Goal: Task Accomplishment & Management: Manage account settings

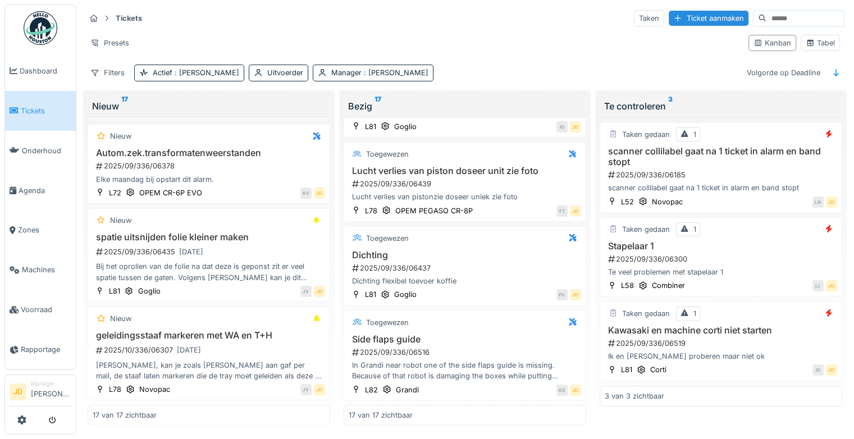
scroll to position [1281, 0]
click at [497, 334] on div "Side flaps guide 2025/09/336/06516 In Grandi near robot one of the side flaps g…" at bounding box center [464, 358] width 232 height 48
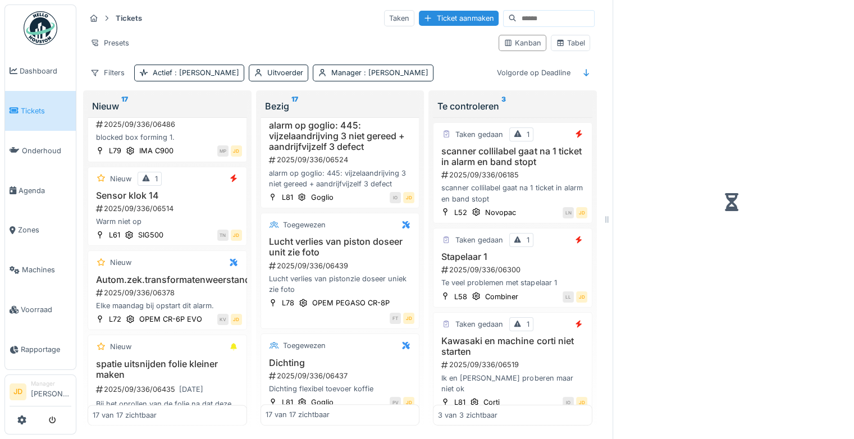
scroll to position [1382, 0]
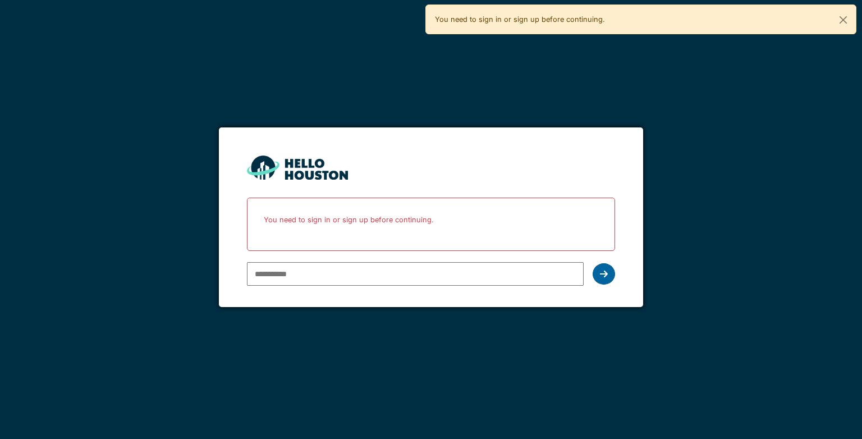
type input "**********"
click at [598, 279] on div at bounding box center [604, 273] width 22 height 21
click at [605, 274] on icon at bounding box center [604, 273] width 8 height 9
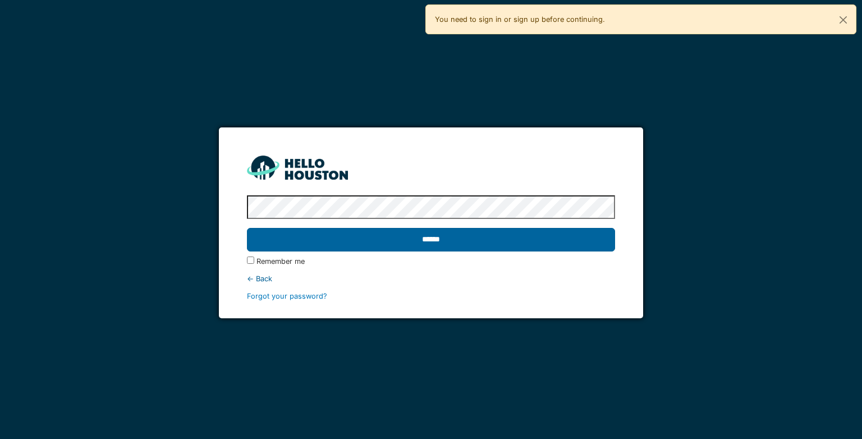
click at [503, 241] on input "******" at bounding box center [431, 240] width 368 height 24
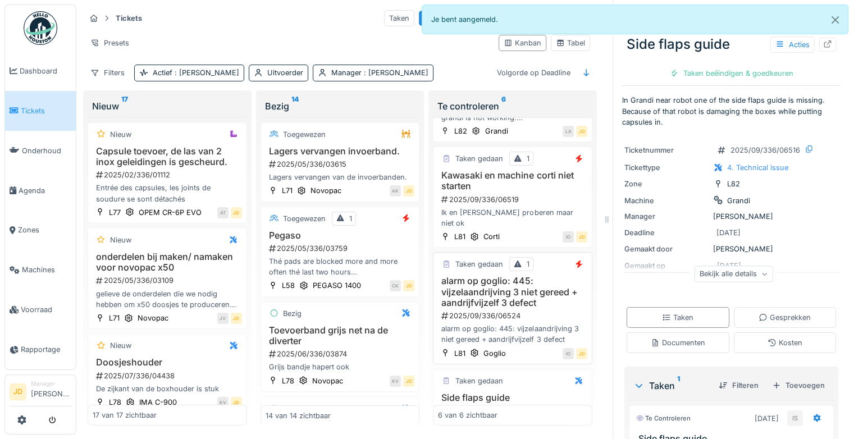
scroll to position [306, 0]
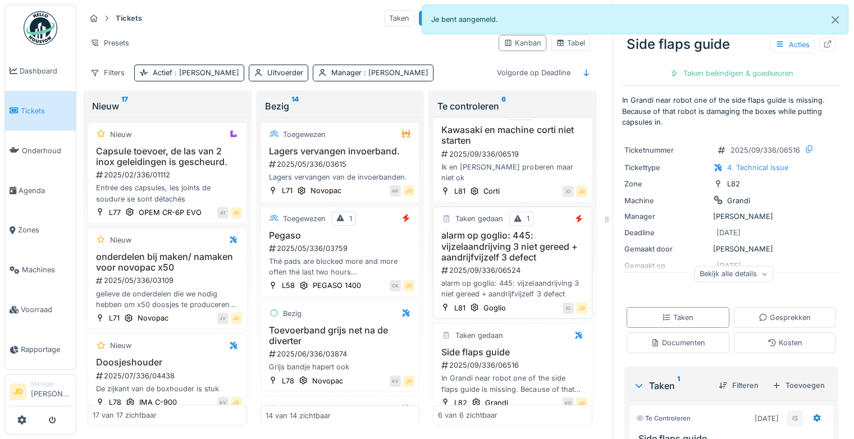
click at [516, 373] on div "In Grandi near robot one of the side flaps guide is missing. Because of that ro…" at bounding box center [512, 383] width 149 height 21
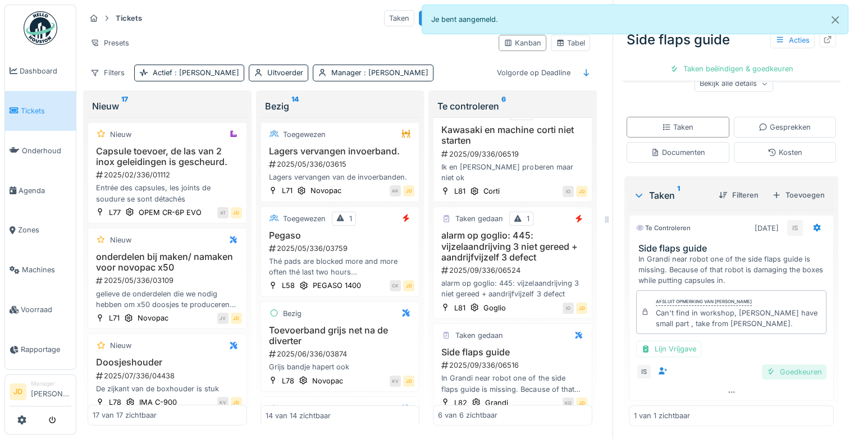
click at [762, 370] on div "Goedkeuren" at bounding box center [794, 371] width 65 height 15
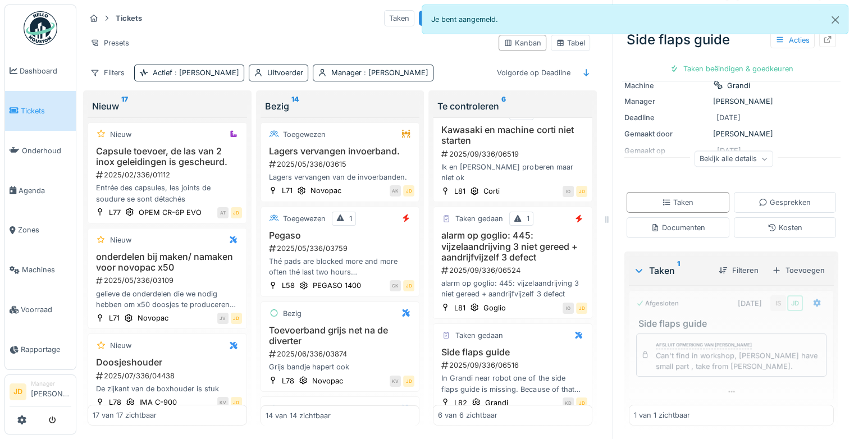
scroll to position [114, 0]
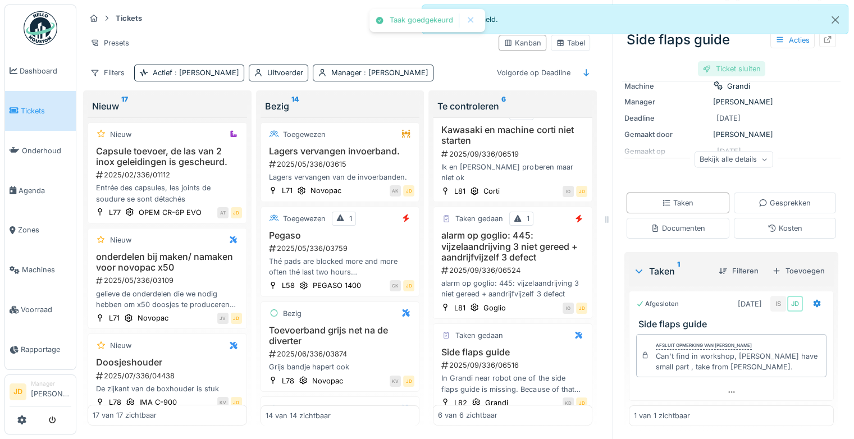
click at [721, 68] on div "Ticket sluiten" at bounding box center [731, 68] width 67 height 15
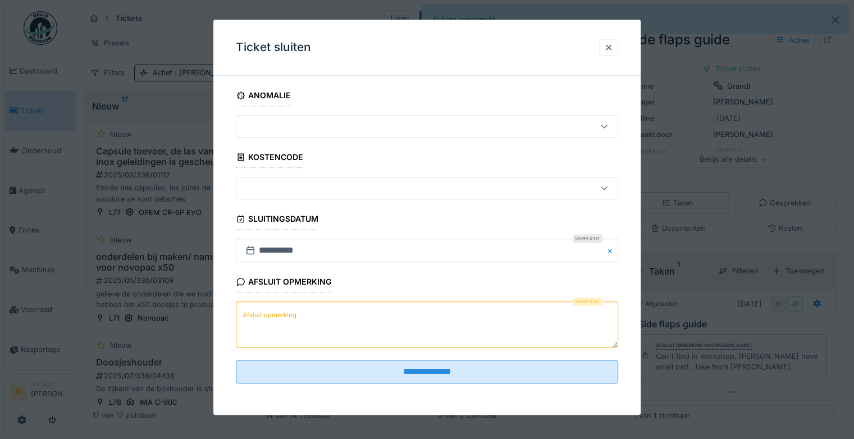
click at [345, 328] on textarea "Afsluit opmerking" at bounding box center [427, 325] width 382 height 46
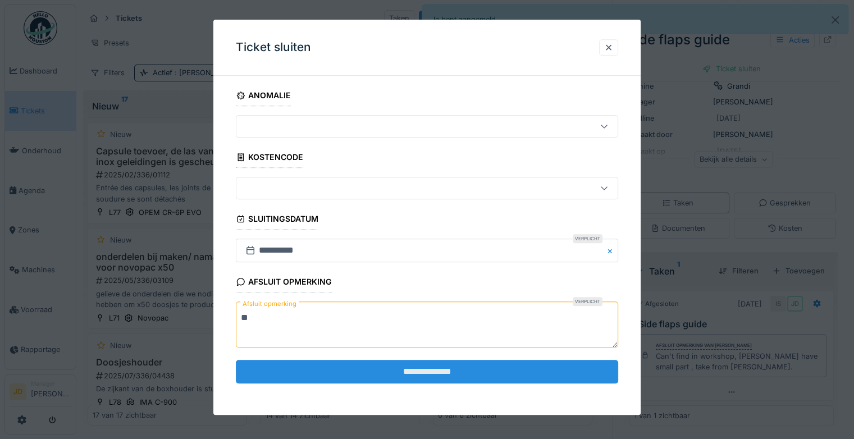
type textarea "**"
click at [371, 363] on input "**********" at bounding box center [427, 372] width 382 height 24
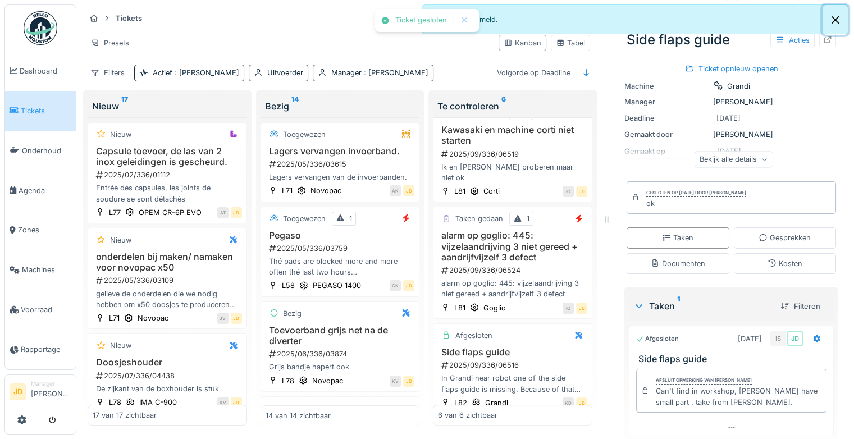
click at [834, 19] on button "Close" at bounding box center [834, 20] width 25 height 30
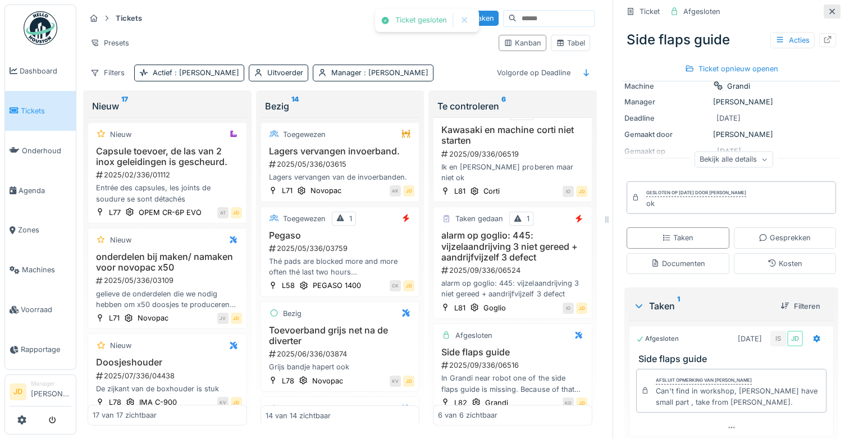
click at [827, 13] on icon at bounding box center [831, 11] width 9 height 7
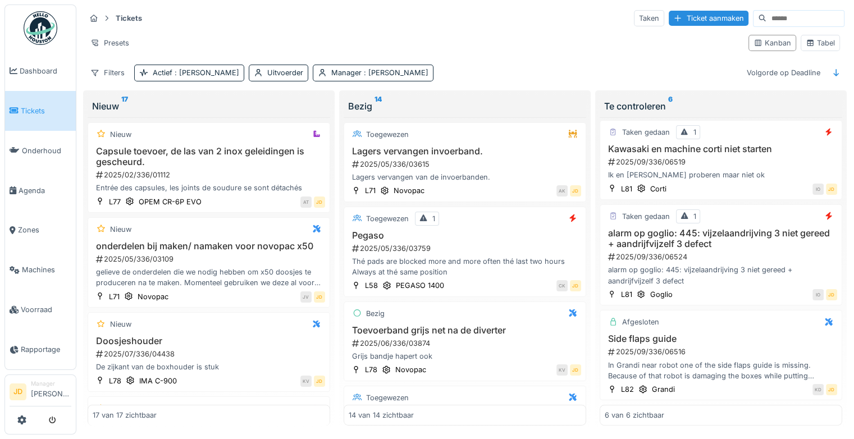
scroll to position [274, 0]
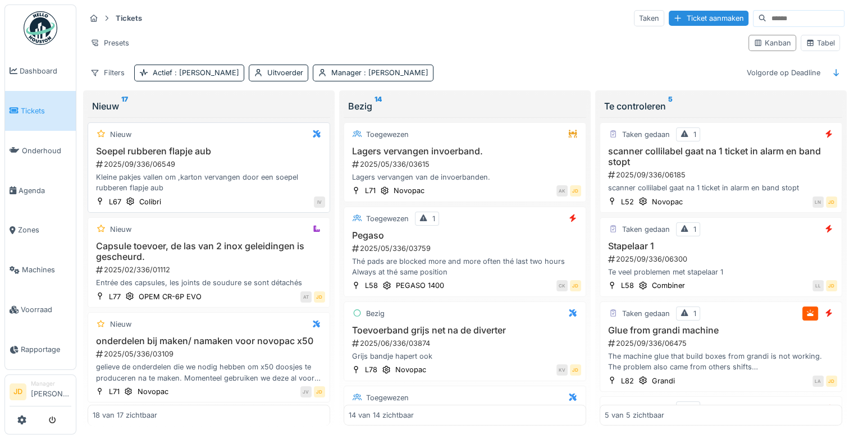
click at [229, 160] on div "2025/09/336/06549" at bounding box center [210, 164] width 230 height 11
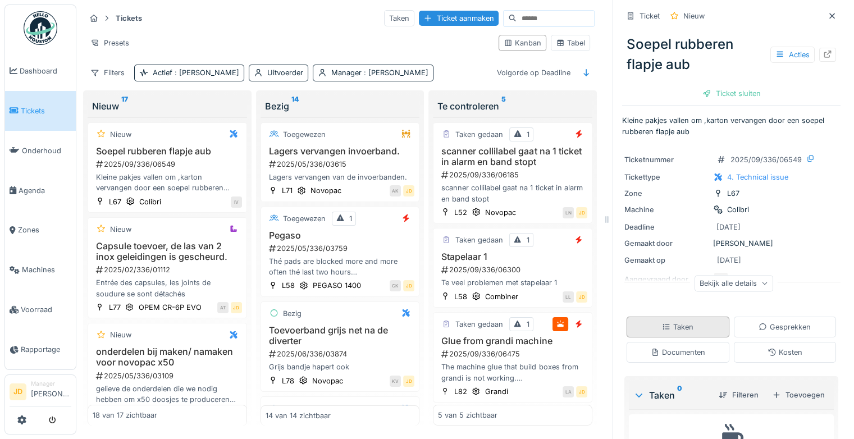
scroll to position [67, 0]
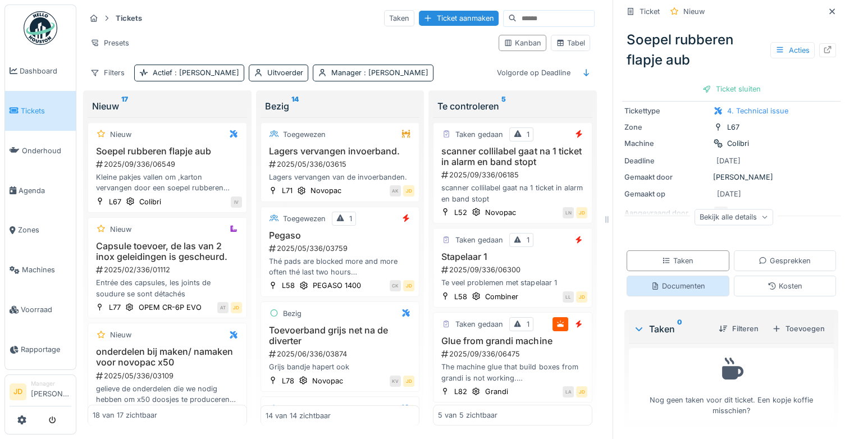
click at [659, 291] on div "Documenten" at bounding box center [677, 286] width 54 height 11
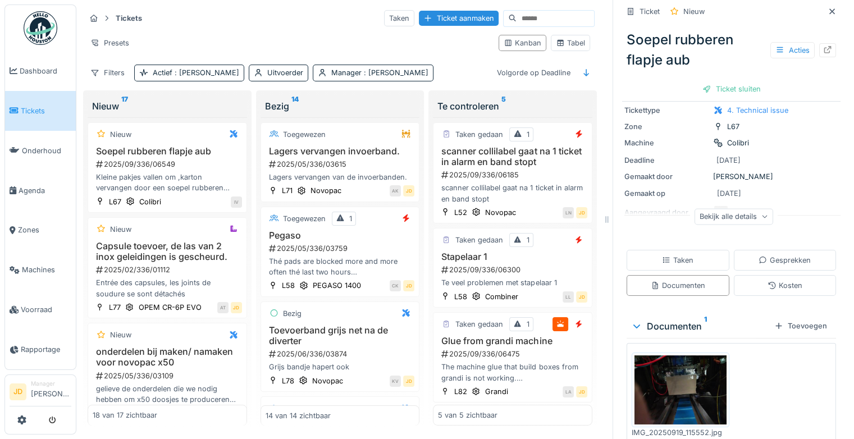
scroll to position [106, 0]
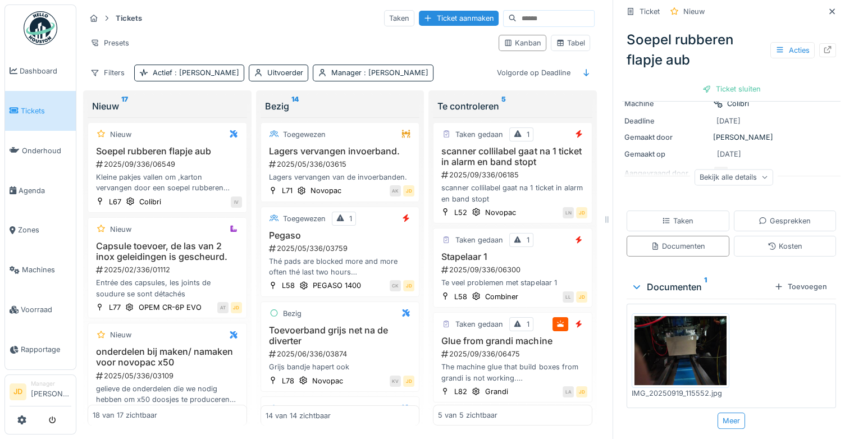
click at [672, 359] on img at bounding box center [680, 350] width 92 height 69
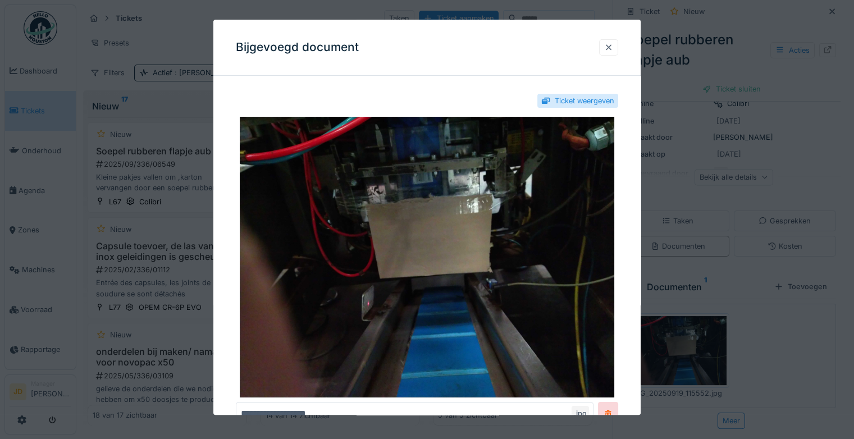
click at [612, 50] on div at bounding box center [608, 47] width 9 height 11
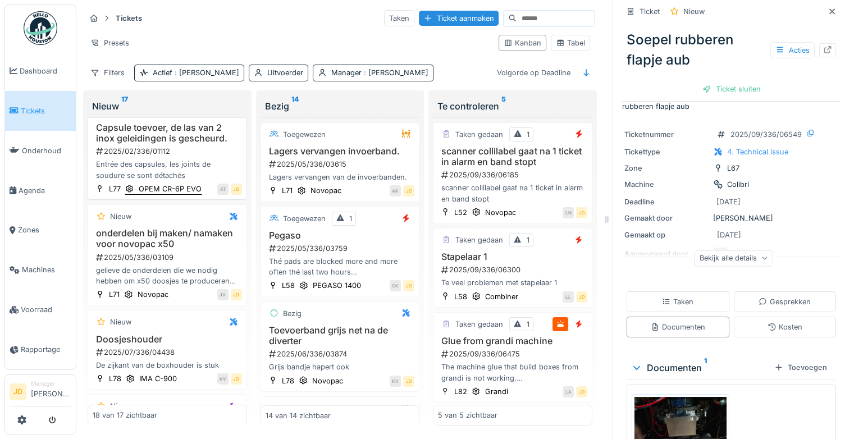
scroll to position [0, 0]
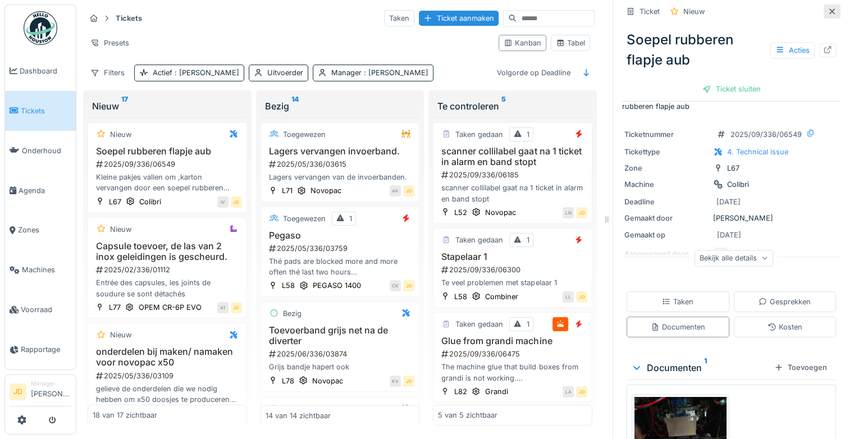
click at [827, 7] on div at bounding box center [831, 11] width 9 height 11
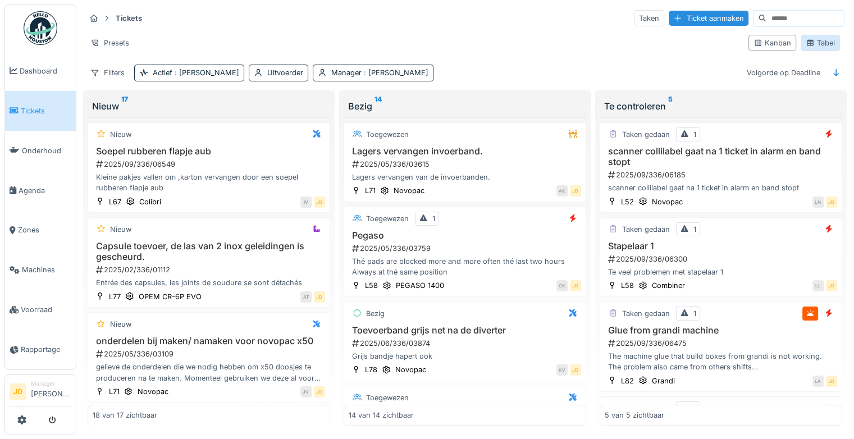
click at [817, 38] on div "Tabel" at bounding box center [819, 43] width 29 height 11
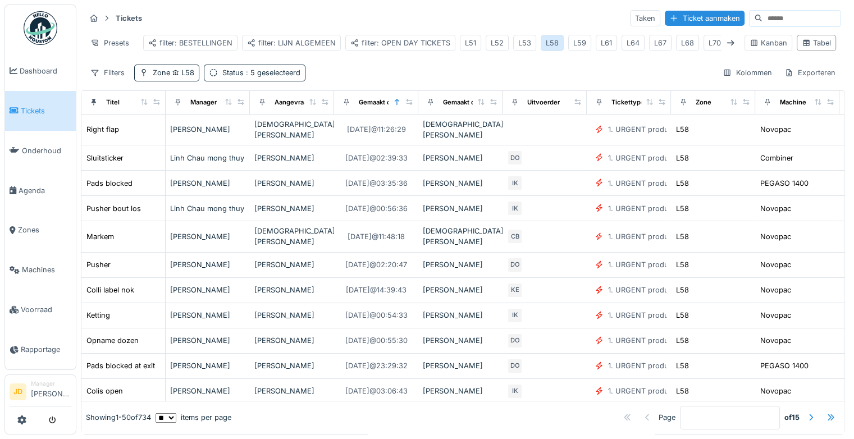
click at [550, 38] on div "L58" at bounding box center [551, 43] width 13 height 11
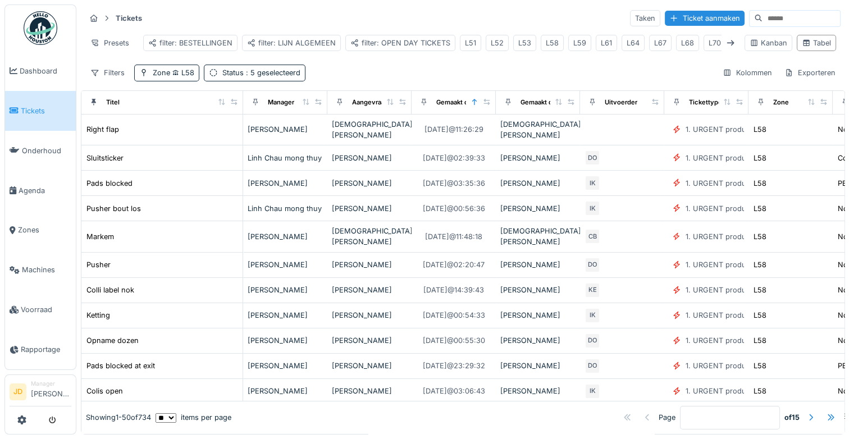
drag, startPoint x: 158, startPoint y: 100, endPoint x: 236, endPoint y: 94, distance: 77.7
click at [236, 95] on div "Titel" at bounding box center [162, 102] width 152 height 14
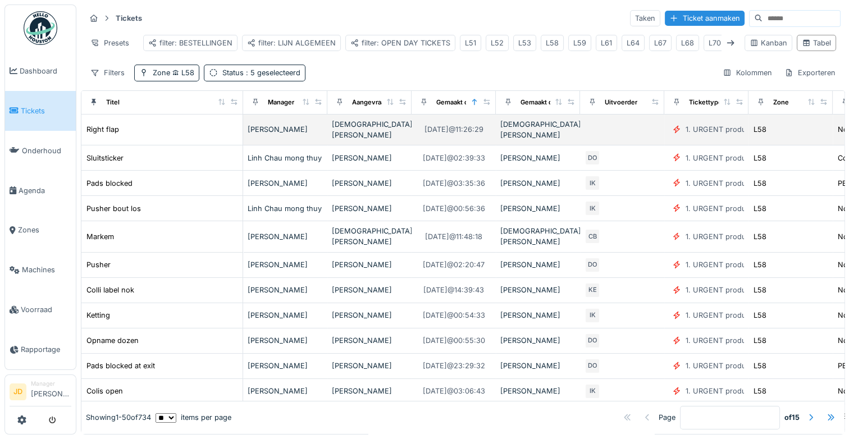
click at [119, 123] on div "Right flap" at bounding box center [162, 129] width 152 height 12
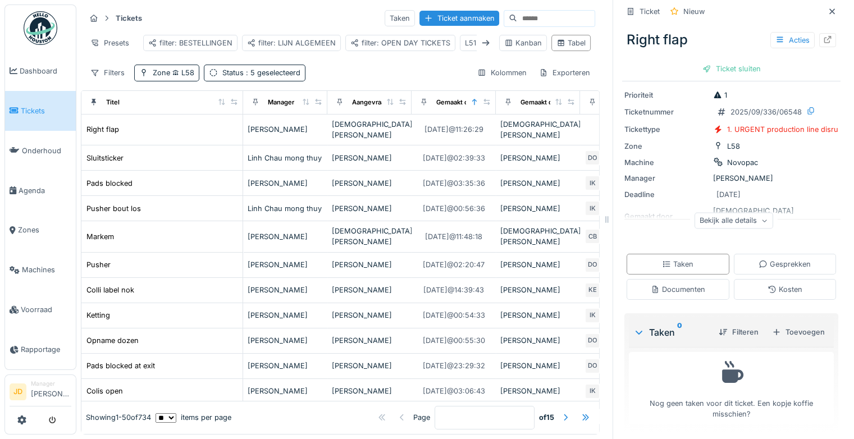
scroll to position [56, 0]
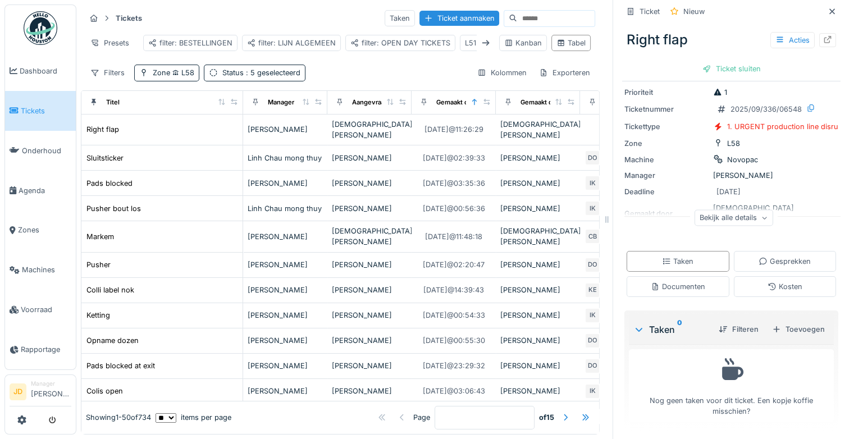
click at [30, 114] on link "Tickets" at bounding box center [40, 111] width 71 height 40
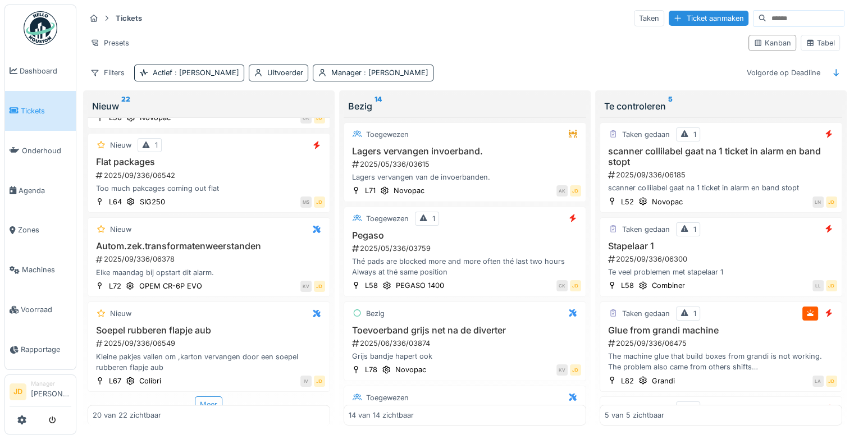
scroll to position [1593, 0]
click at [235, 335] on h3 "Soepel rubberen flapje aub" at bounding box center [209, 331] width 232 height 11
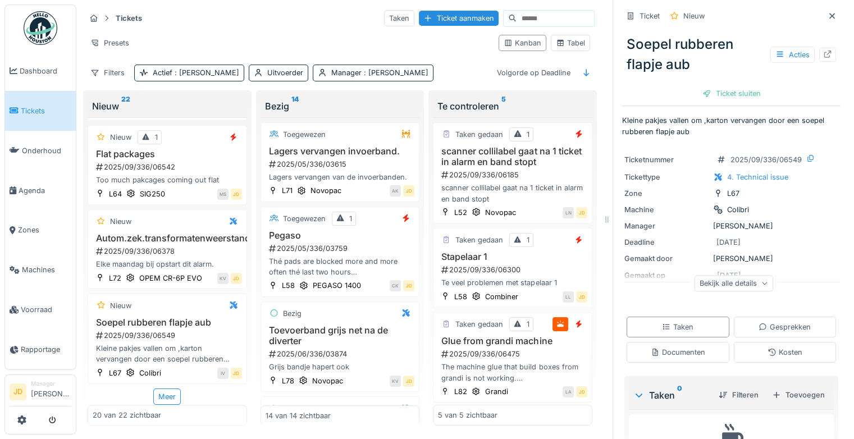
scroll to position [67, 0]
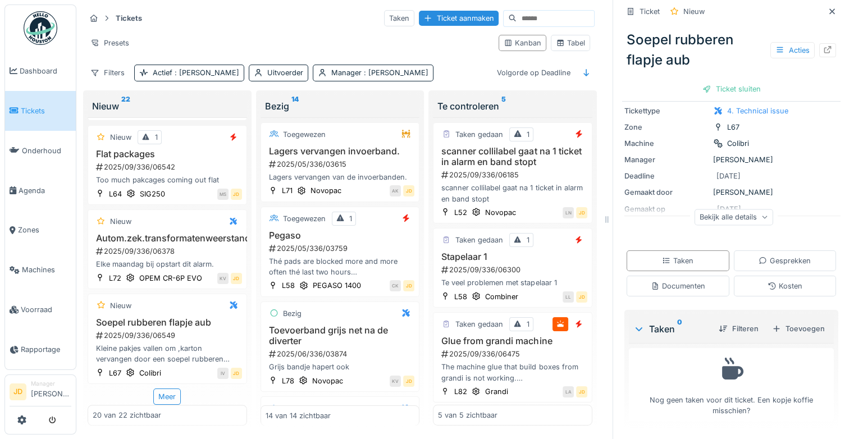
click at [789, 319] on div "Filteren Toevoegen" at bounding box center [769, 329] width 120 height 20
click at [790, 327] on div "Toevoegen" at bounding box center [798, 328] width 62 height 15
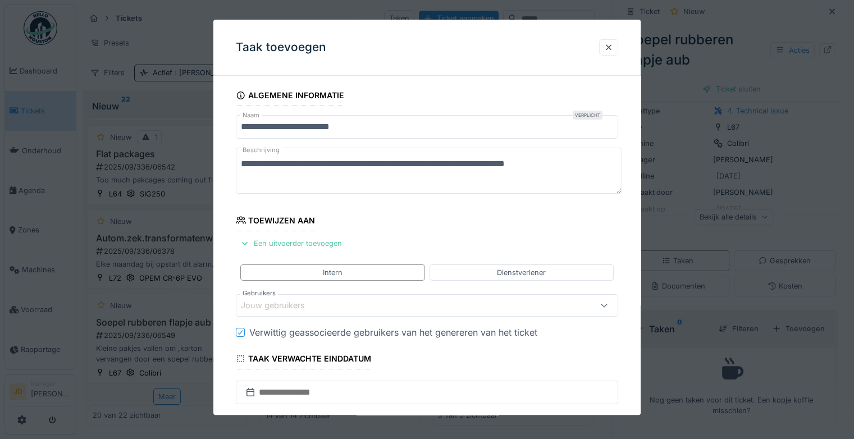
click at [363, 301] on div "Jouw gebruikers" at bounding box center [403, 305] width 325 height 12
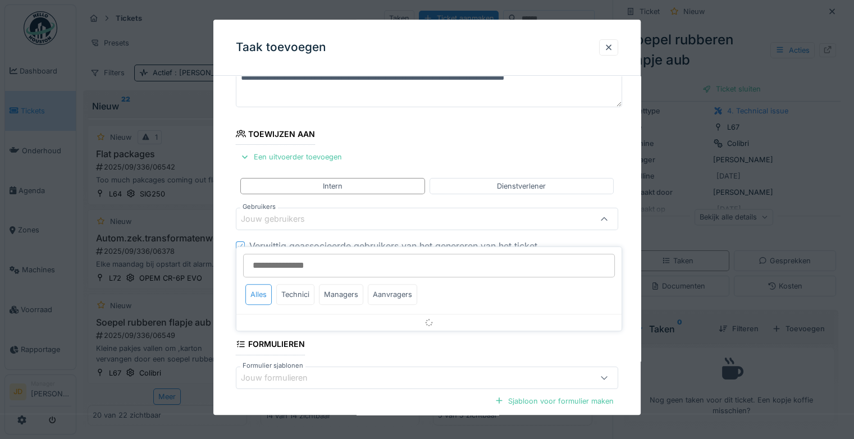
scroll to position [88, 0]
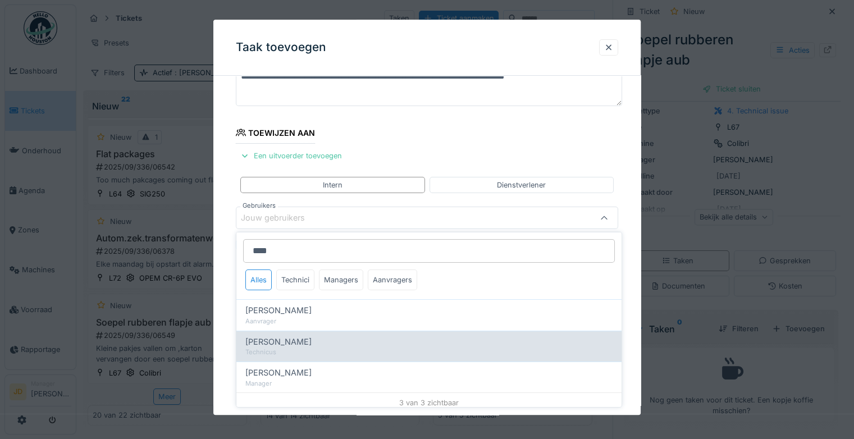
type input "****"
click at [331, 347] on div "Technicus" at bounding box center [428, 352] width 367 height 10
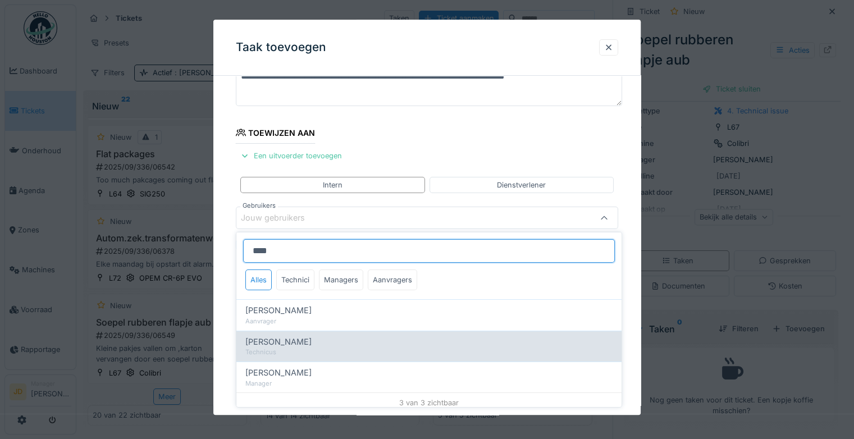
type input "****"
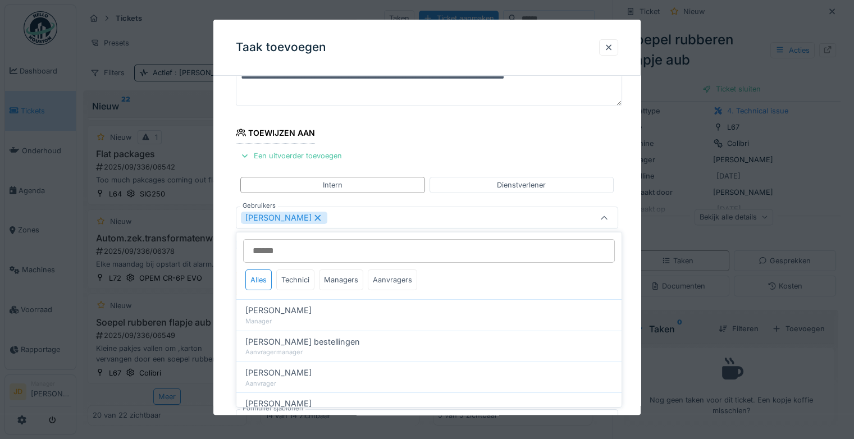
click at [604, 219] on icon at bounding box center [603, 217] width 9 height 7
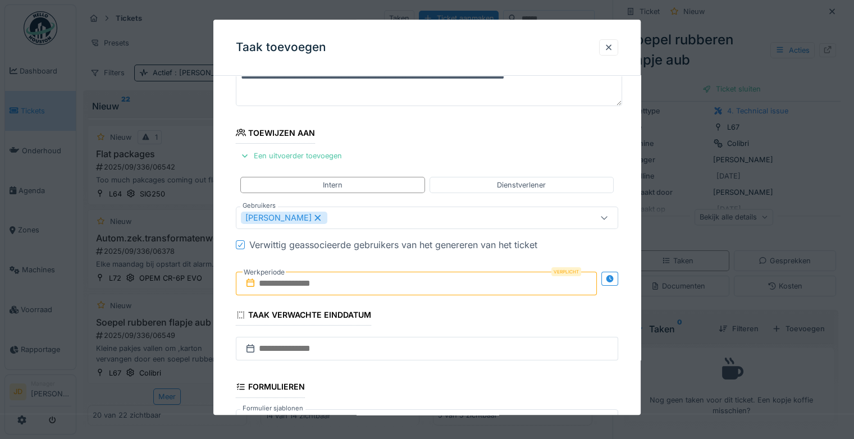
click at [414, 279] on input "text" at bounding box center [416, 284] width 361 height 24
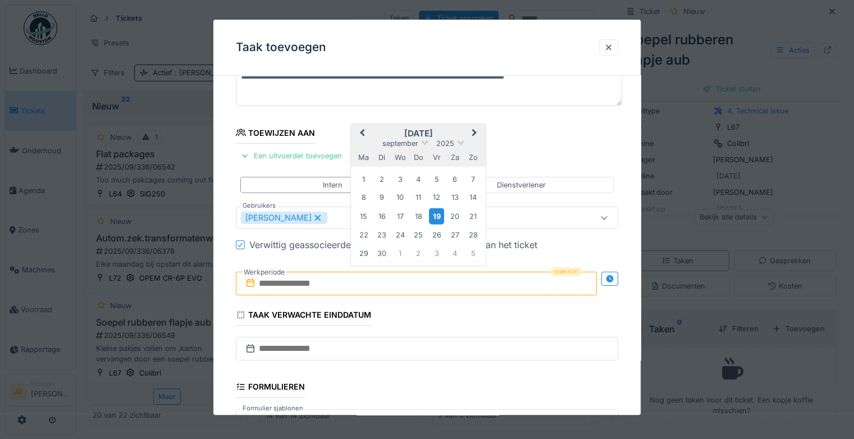
click at [437, 212] on div "19" at bounding box center [436, 216] width 15 height 16
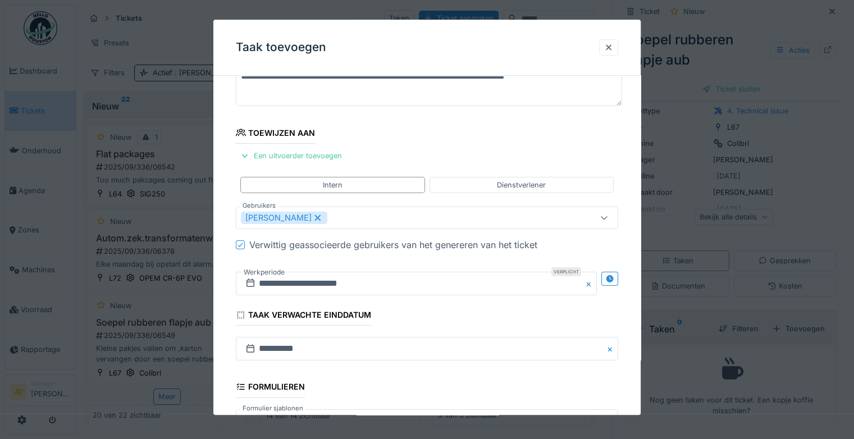
scroll to position [243, 0]
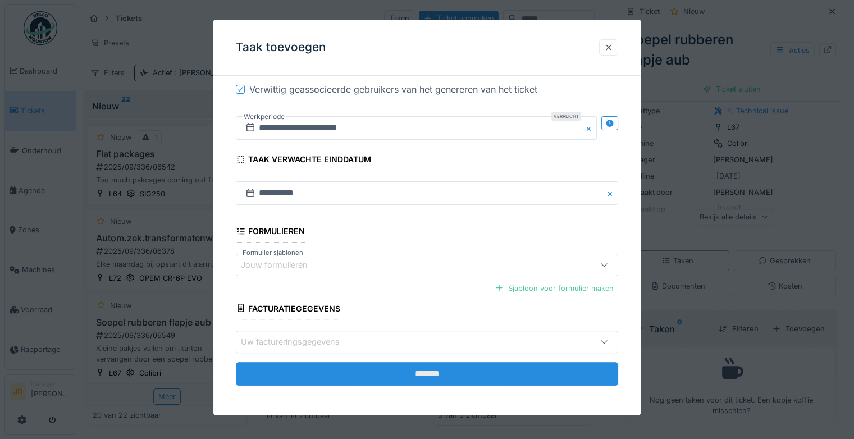
click at [427, 365] on input "*******" at bounding box center [427, 374] width 382 height 24
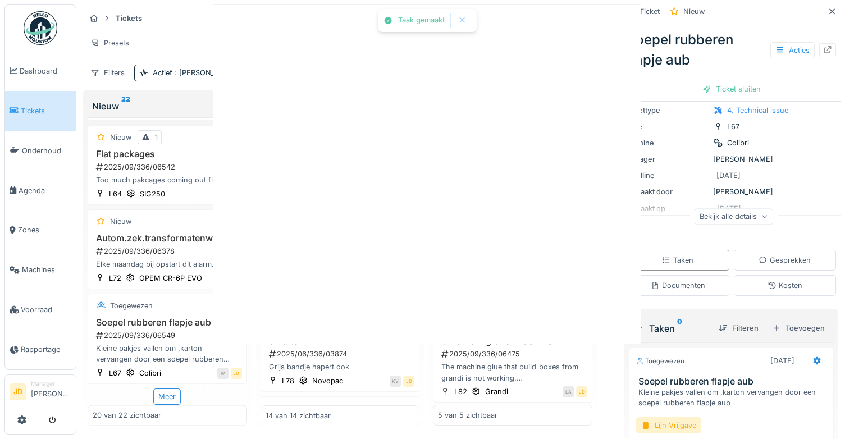
scroll to position [52, 0]
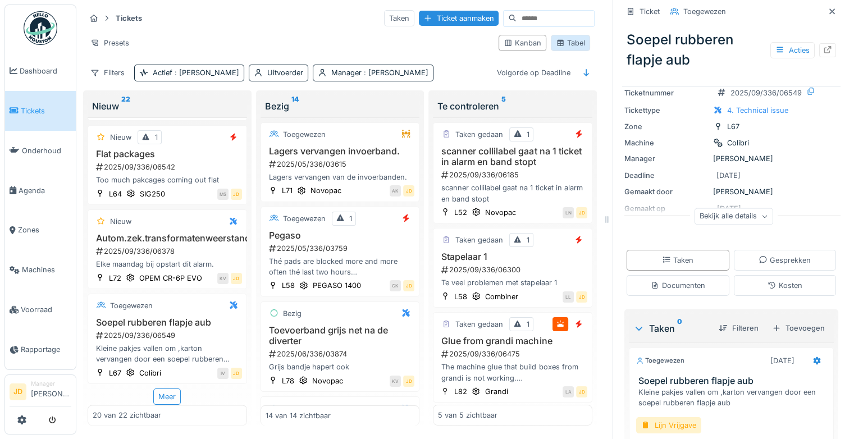
click at [563, 48] on div "Tabel" at bounding box center [570, 43] width 39 height 16
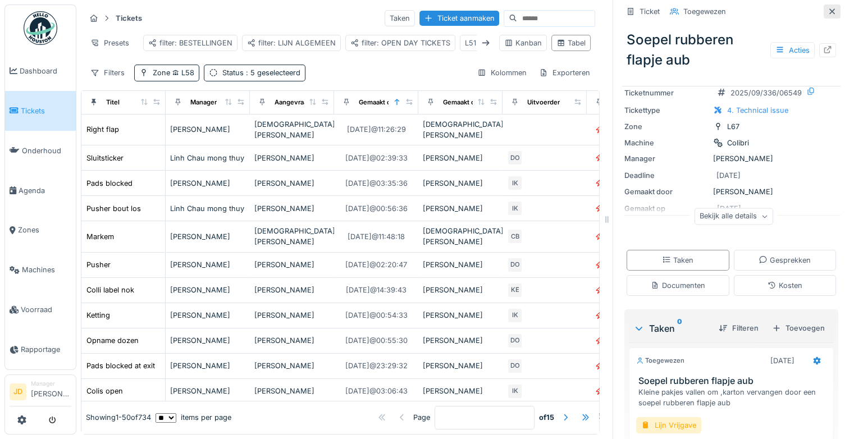
click at [827, 13] on icon at bounding box center [831, 11] width 9 height 7
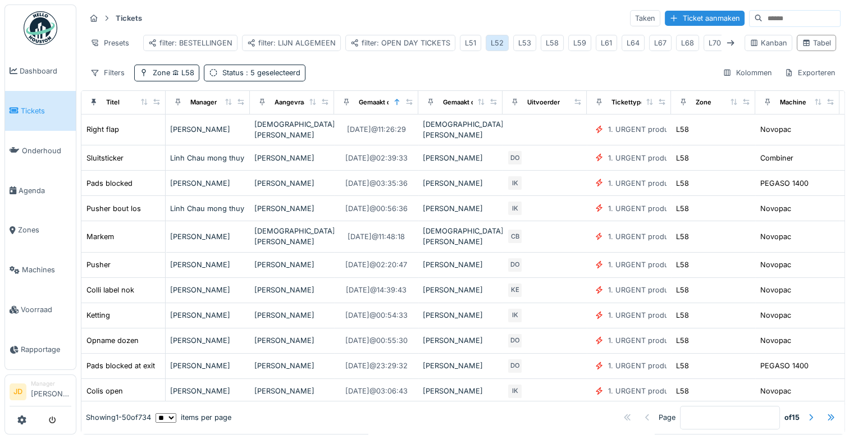
click at [492, 47] on div "L52" at bounding box center [496, 43] width 13 height 11
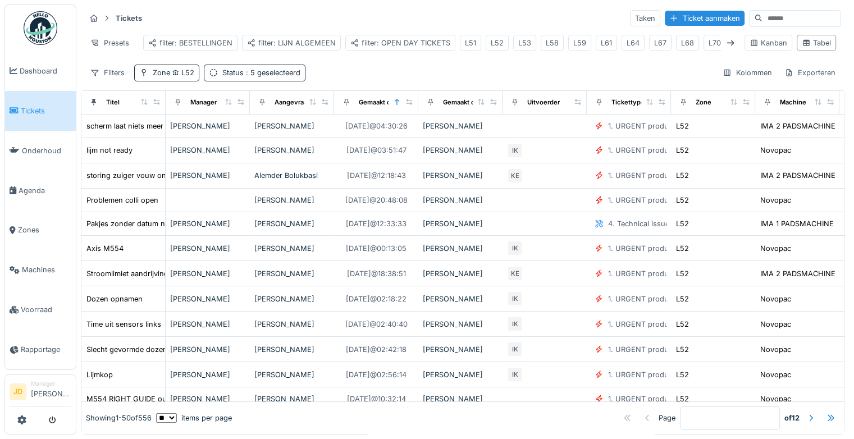
click at [770, 24] on input at bounding box center [800, 19] width 77 height 16
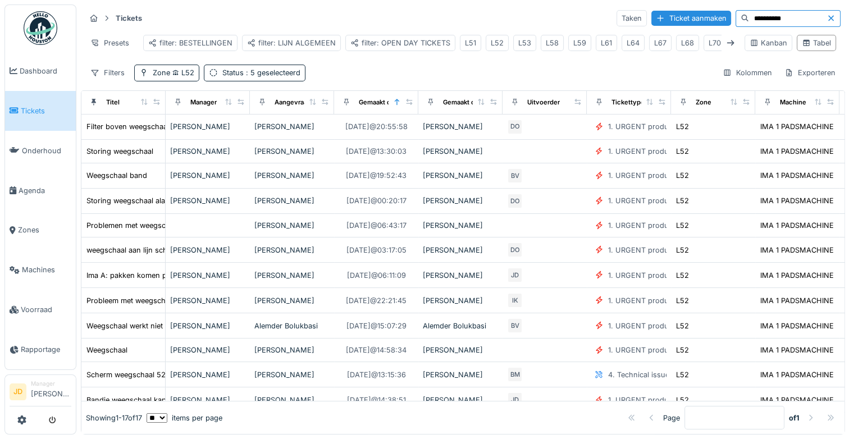
click at [162, 107] on th "Titel" at bounding box center [123, 103] width 84 height 24
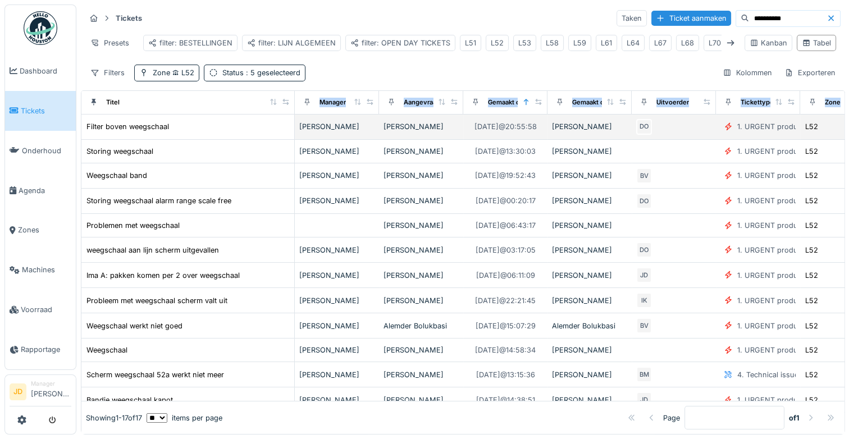
drag, startPoint x: 158, startPoint y: 109, endPoint x: 287, endPoint y: 125, distance: 130.1
click at [287, 125] on table "Titel Manager Aangevraagd door Gemaakt op Gemaakt door Uitvoerder Tickettype Zo…" at bounding box center [735, 315] width 1308 height 448
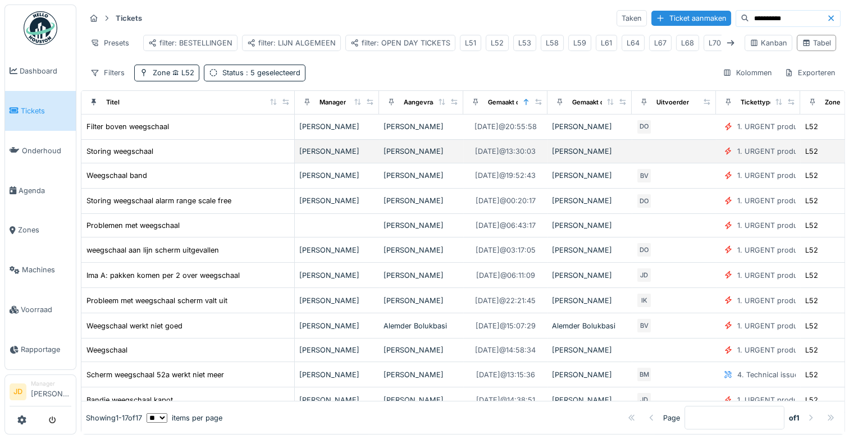
click at [207, 157] on div "Storing weegschaal" at bounding box center [188, 151] width 204 height 12
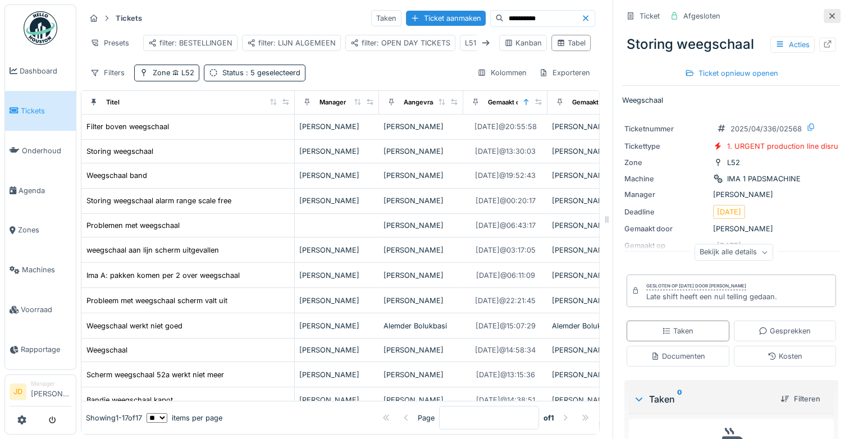
click at [829, 17] on icon at bounding box center [832, 16] width 6 height 6
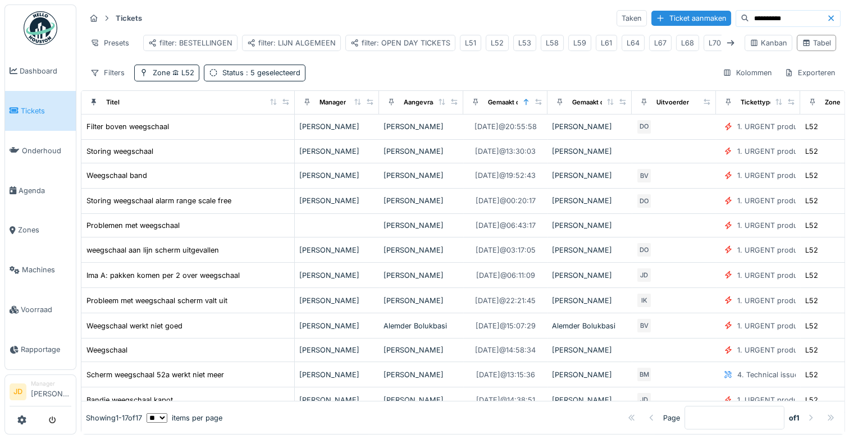
click at [759, 18] on input "**********" at bounding box center [787, 19] width 77 height 16
type input "*"
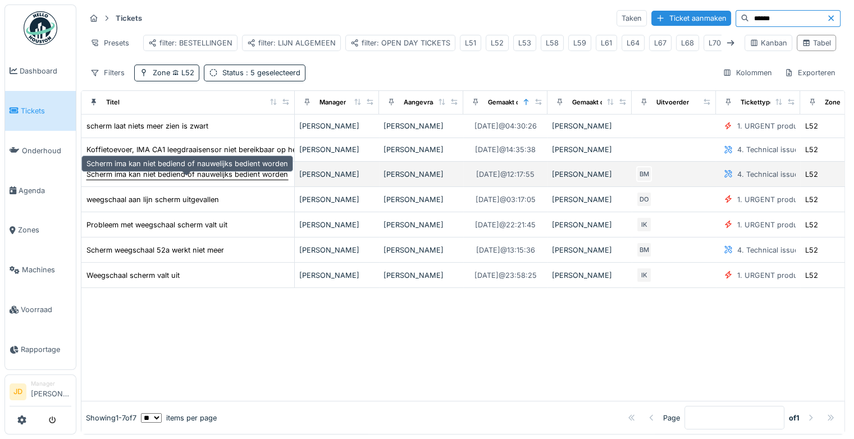
type input "******"
click at [285, 180] on div "Scherm ima kan niet bediend of nauwelijks bedient worden" at bounding box center [186, 174] width 201 height 11
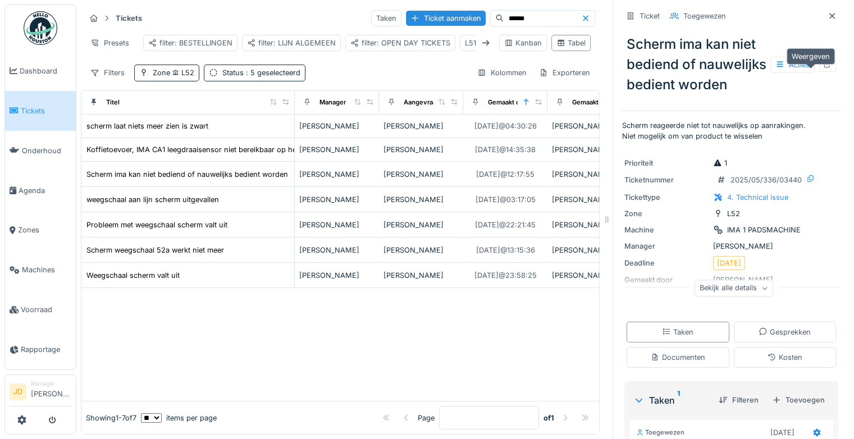
click at [823, 68] on icon at bounding box center [827, 64] width 9 height 7
click at [38, 108] on span "Tickets" at bounding box center [46, 111] width 51 height 11
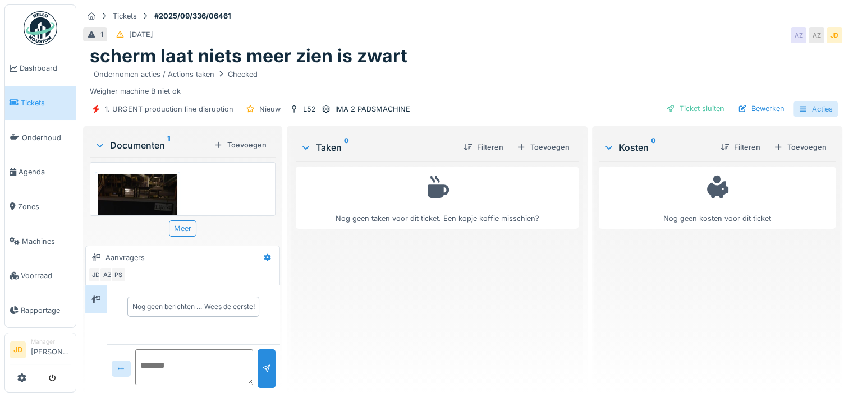
click at [799, 109] on div "Acties" at bounding box center [816, 109] width 44 height 16
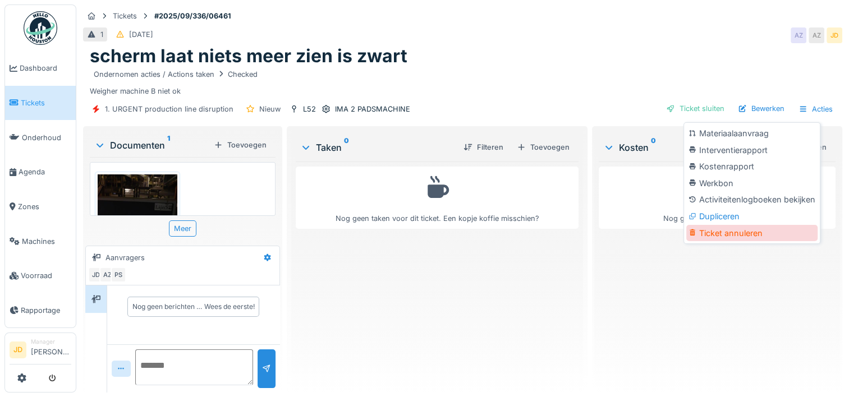
click at [724, 235] on div "Ticket annuleren" at bounding box center [751, 233] width 131 height 17
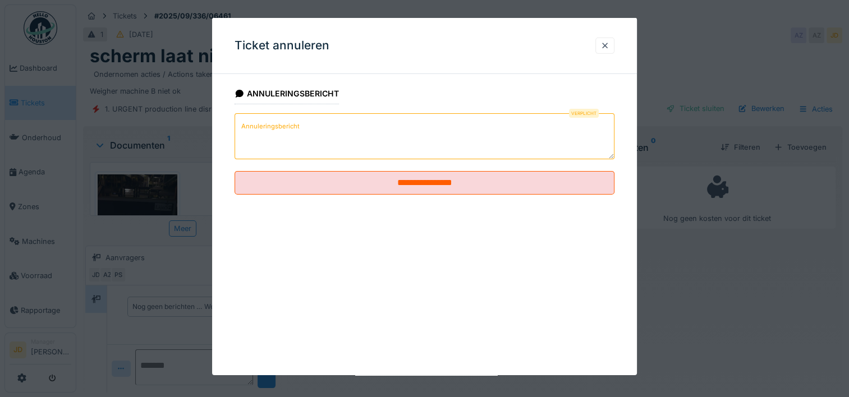
click at [350, 141] on textarea "Annuleringsbericht" at bounding box center [425, 136] width 380 height 46
paste textarea "**********"
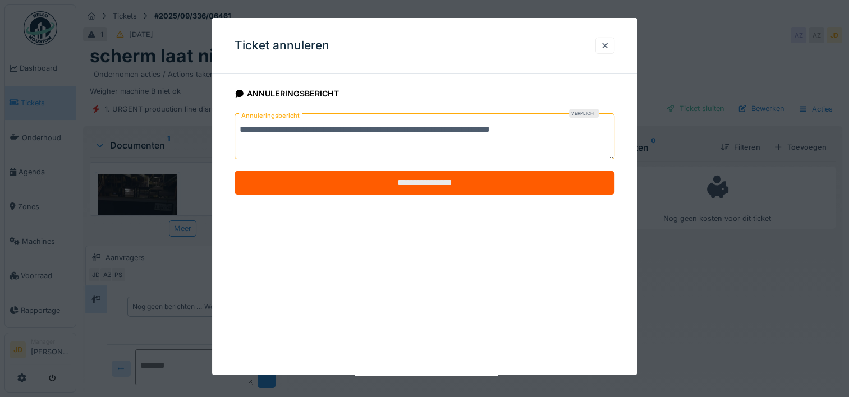
type textarea "**********"
click at [390, 192] on input "**********" at bounding box center [425, 183] width 380 height 24
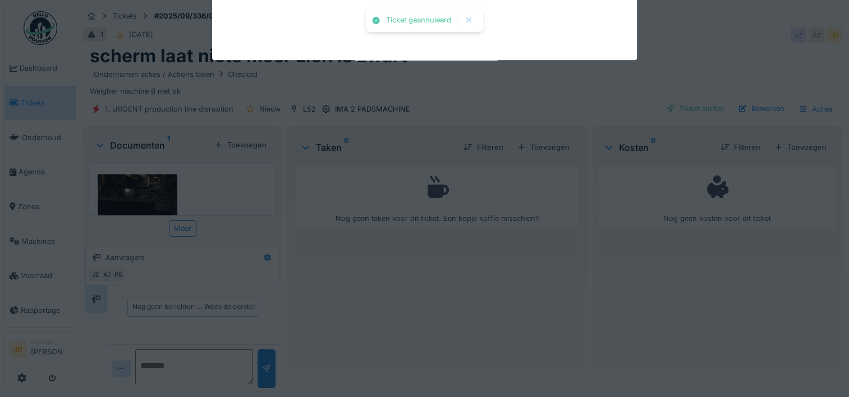
scroll to position [1, 0]
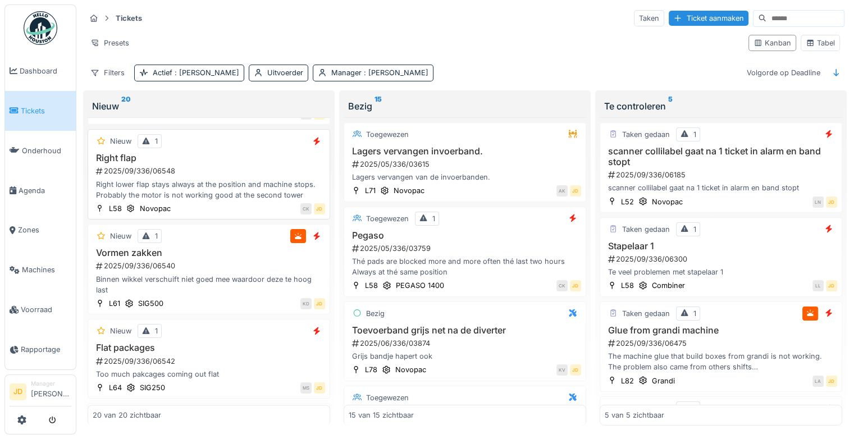
scroll to position [1310, 0]
click at [226, 285] on div "Binnen wikkel verschuift niet goed mee waardoor deze te hoog last" at bounding box center [209, 284] width 232 height 21
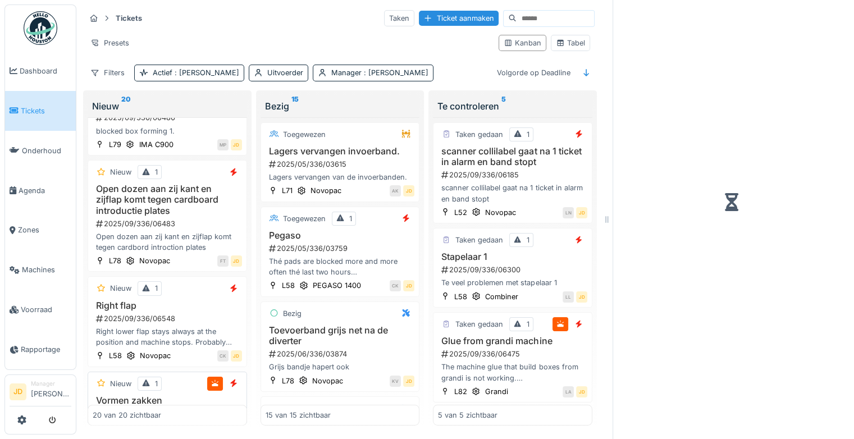
scroll to position [1501, 0]
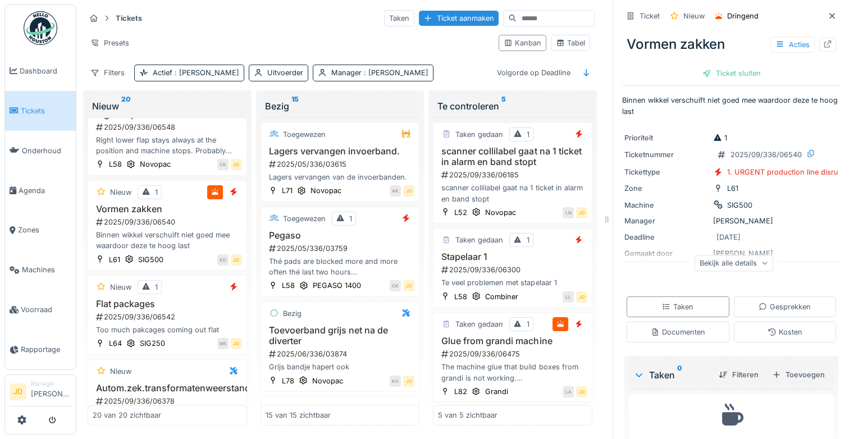
click at [752, 347] on div "Ticket Nieuw Dringend Vormen zakken Acties Ticket sluiten Binnen wikkel verschu…" at bounding box center [731, 242] width 218 height 485
click at [661, 331] on div "Documenten" at bounding box center [677, 332] width 54 height 11
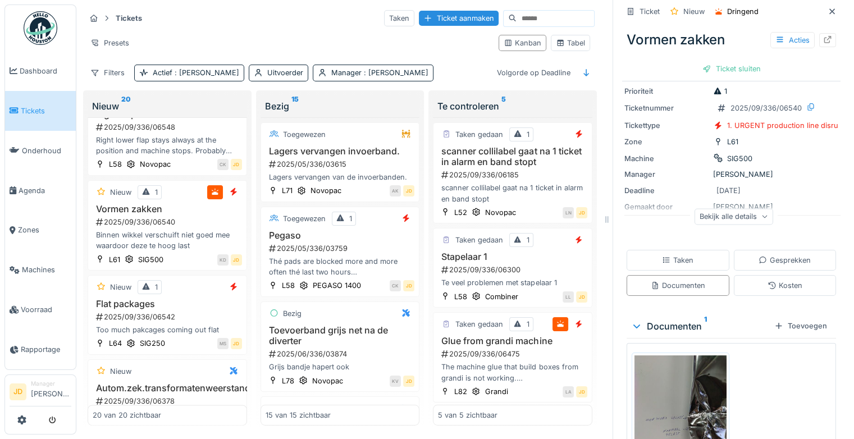
scroll to position [137, 0]
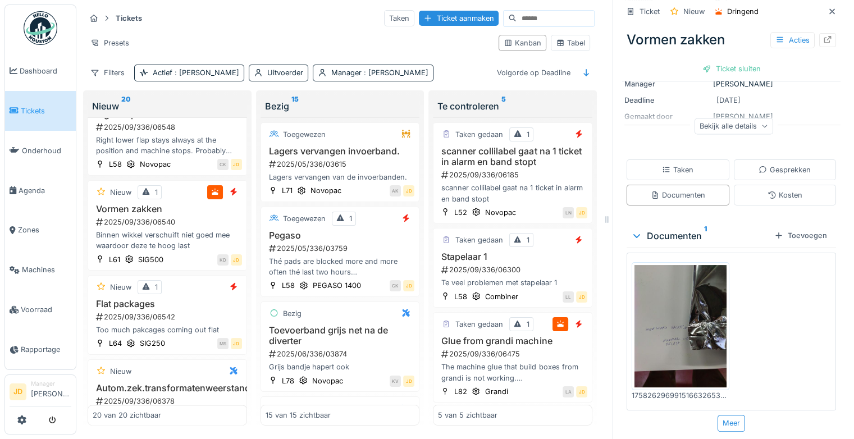
click at [668, 319] on img at bounding box center [680, 326] width 92 height 122
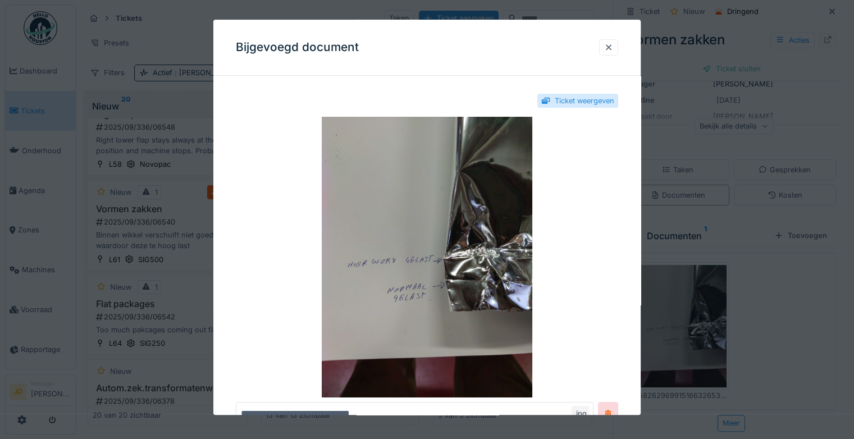
click at [758, 346] on div at bounding box center [427, 219] width 854 height 439
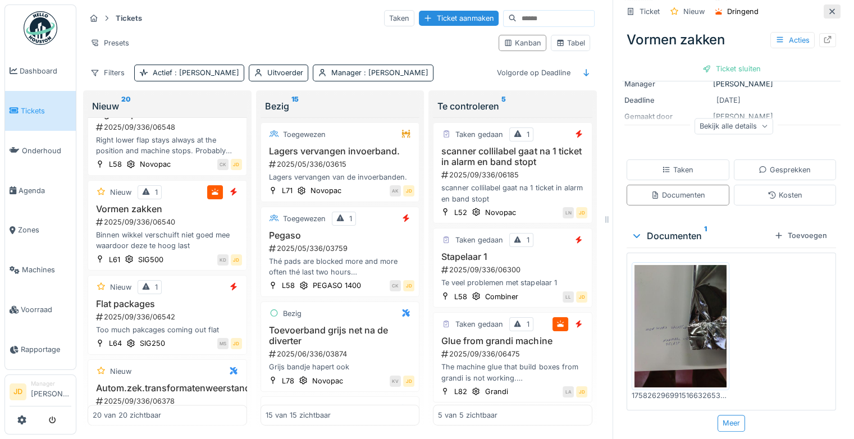
click at [827, 6] on div at bounding box center [831, 11] width 9 height 11
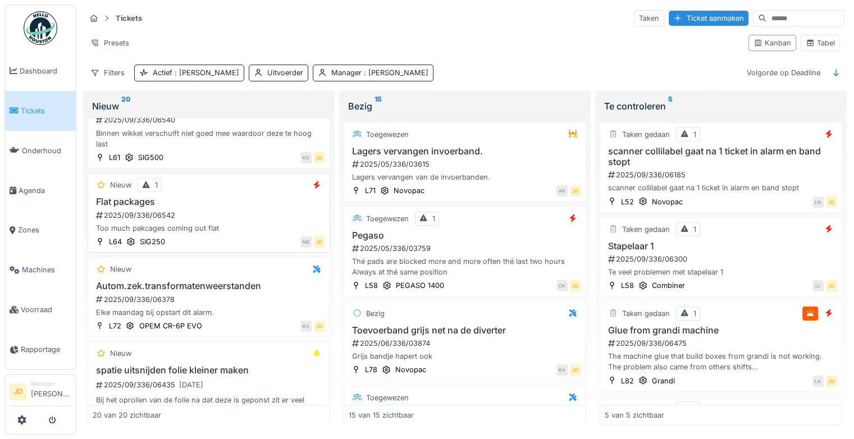
scroll to position [1464, 0]
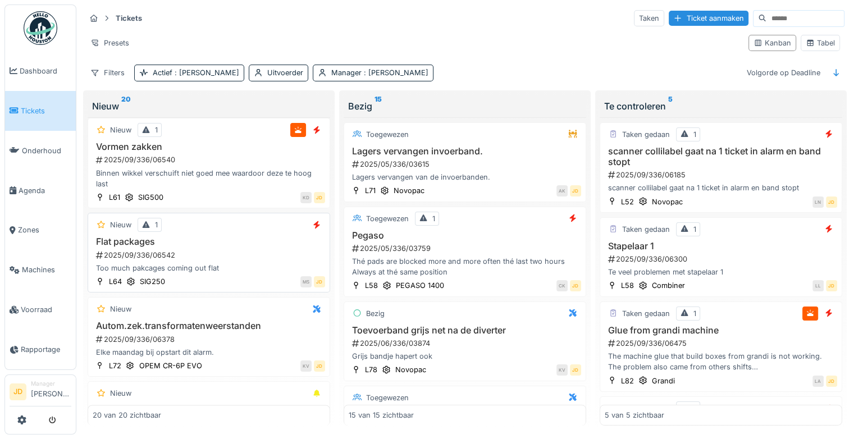
click at [246, 255] on div "2025/09/336/06542" at bounding box center [210, 255] width 230 height 11
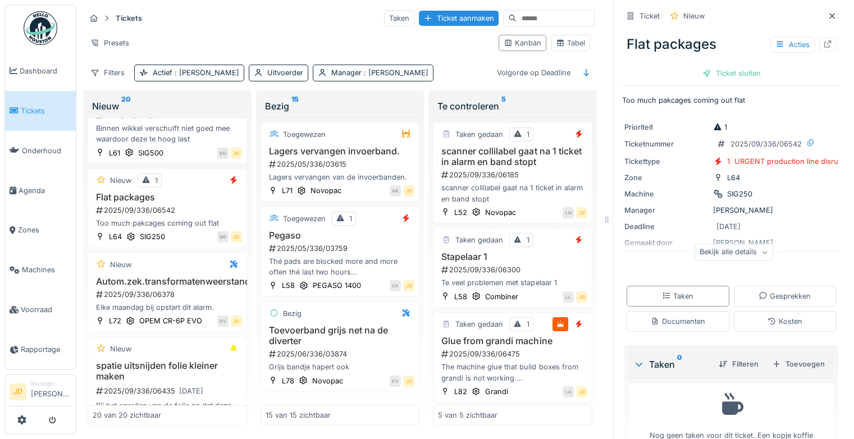
scroll to position [36, 0]
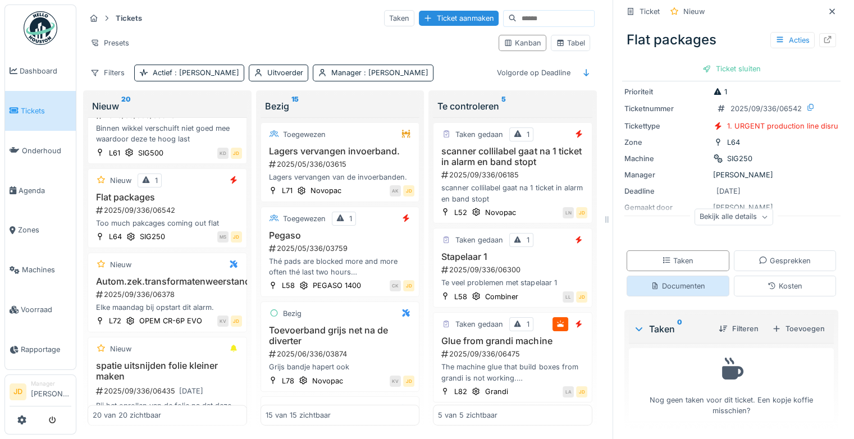
click at [677, 281] on div "Documenten" at bounding box center [677, 286] width 54 height 11
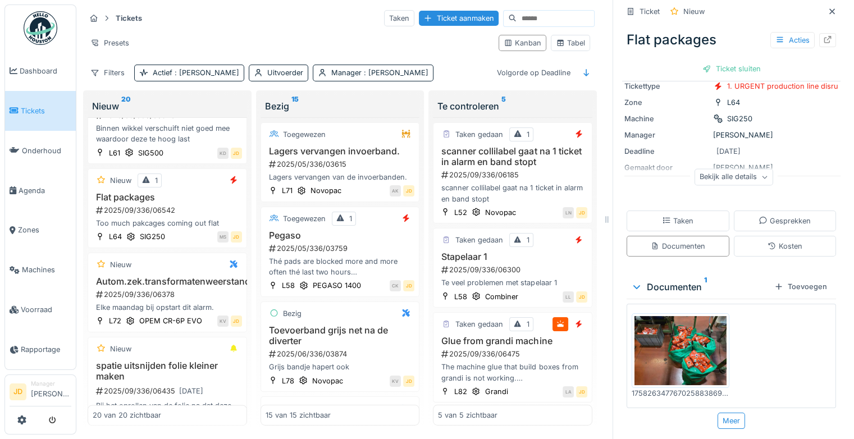
scroll to position [39, 0]
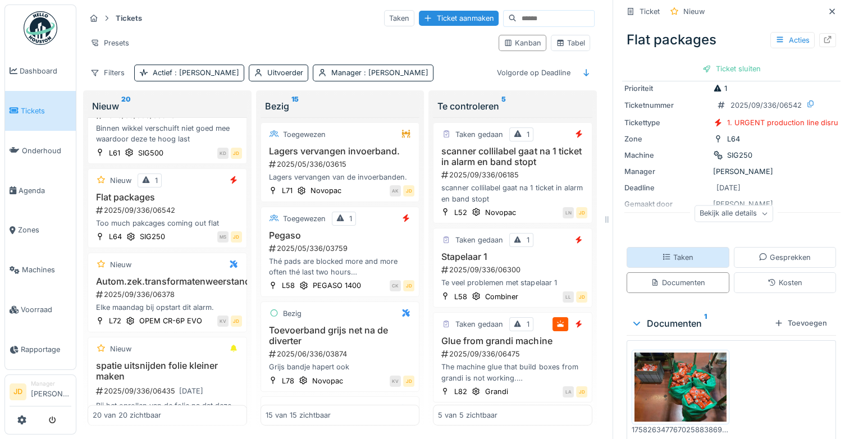
click at [660, 247] on div "Taken" at bounding box center [677, 257] width 103 height 21
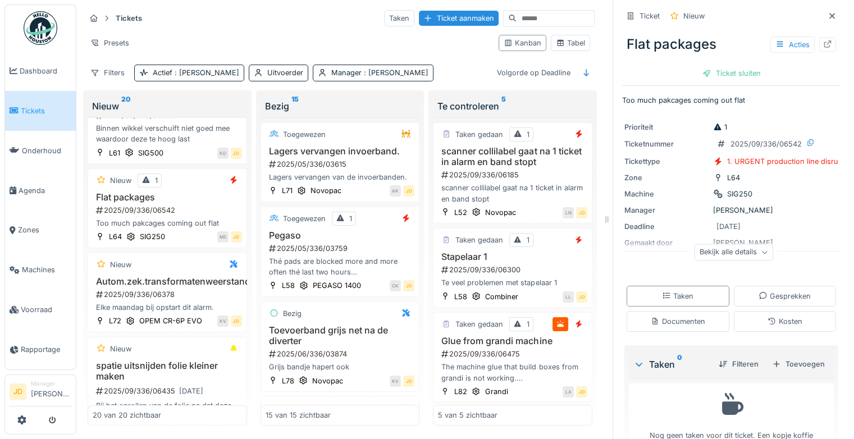
scroll to position [0, 0]
click at [182, 215] on div "2025/09/336/06542" at bounding box center [168, 210] width 147 height 11
click at [194, 241] on div "Nieuw 1 Flat packages 2025/09/336/06542 Too much pakcages coming out flat L64 S…" at bounding box center [167, 208] width 159 height 80
click at [716, 71] on div "Ticket sluiten" at bounding box center [731, 73] width 67 height 15
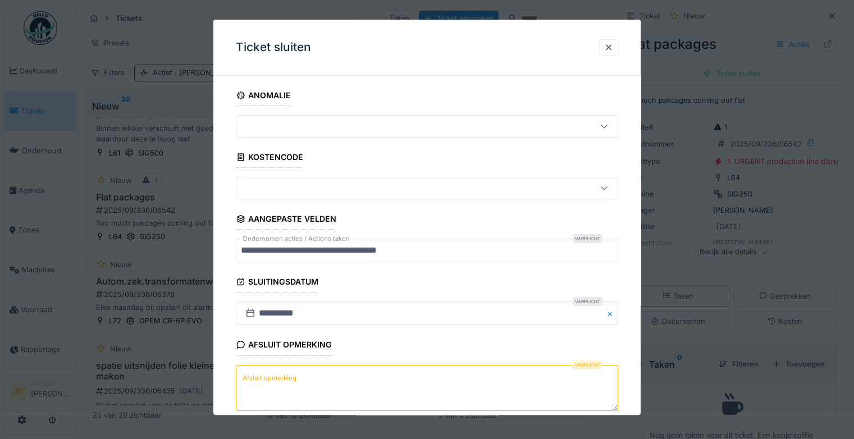
click at [337, 367] on textarea "Afsluit opmerking" at bounding box center [427, 388] width 382 height 46
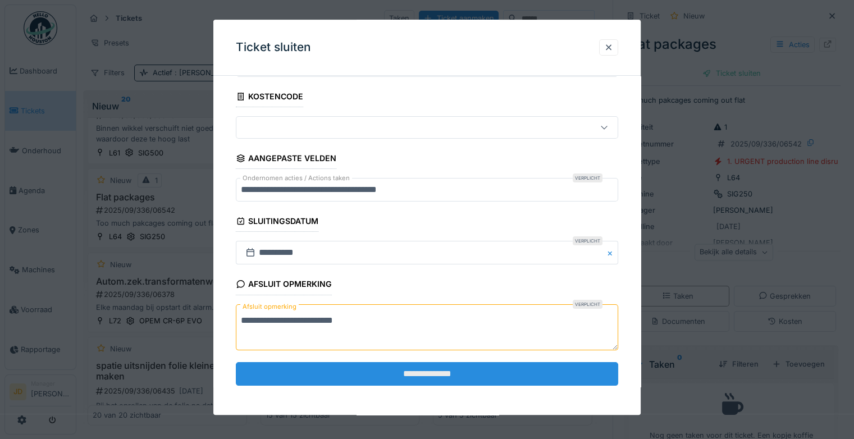
type textarea "**********"
click at [343, 369] on input "**********" at bounding box center [427, 374] width 382 height 24
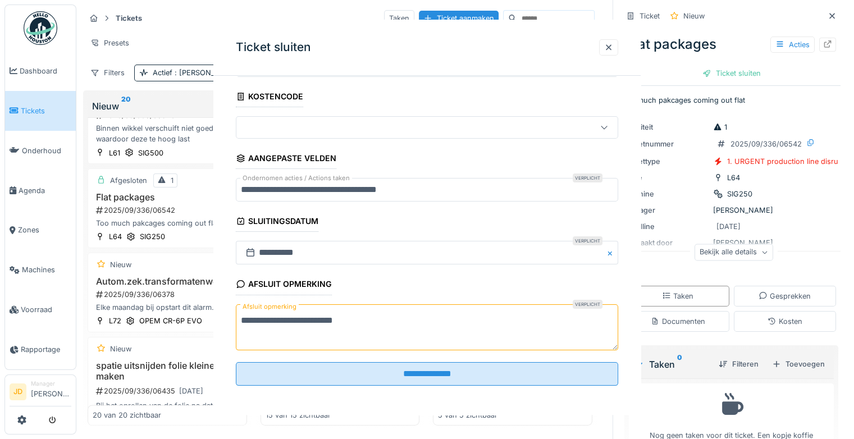
scroll to position [0, 0]
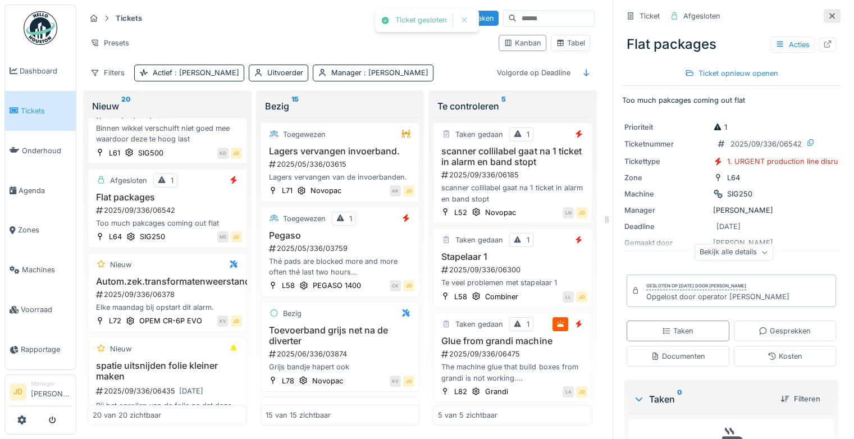
click at [827, 16] on icon at bounding box center [831, 15] width 9 height 7
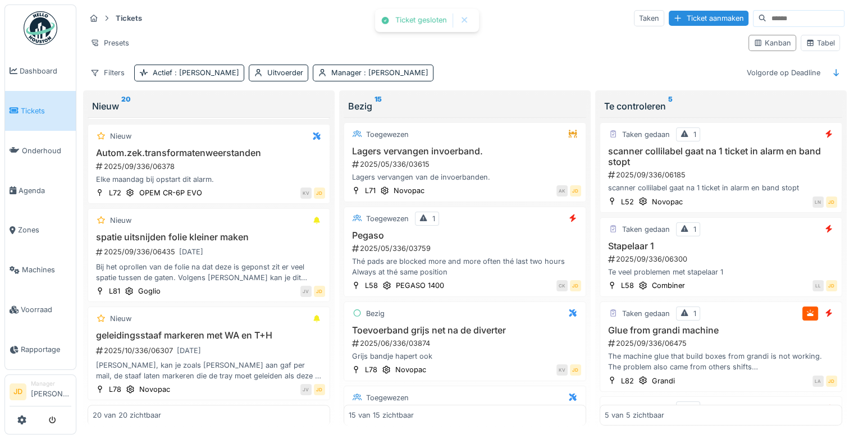
scroll to position [1416, 0]
